Goal: Complete application form

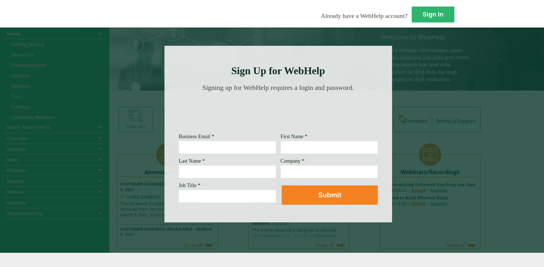
click at [179, 147] on input "Business Email *" at bounding box center [227, 147] width 97 height 13
type input "[EMAIL_ADDRESS][DOMAIN_NAME]"
type input "[PERSON_NAME]"
click at [281, 175] on input "Company *" at bounding box center [329, 171] width 97 height 13
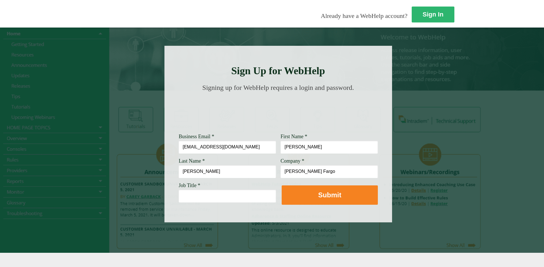
type input "[PERSON_NAME] Fargo"
click at [179, 198] on input "Job Title *" at bounding box center [227, 195] width 97 height 13
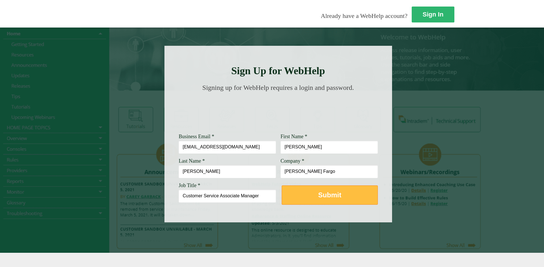
type input "Customer Service Associate Manager"
click at [318, 196] on strong "Submit" at bounding box center [329, 195] width 23 height 8
